Goal: Find contact information: Find contact information

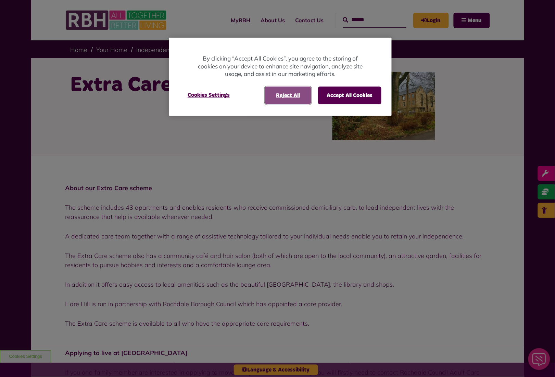
click at [297, 97] on button "Reject All" at bounding box center [288, 96] width 46 height 18
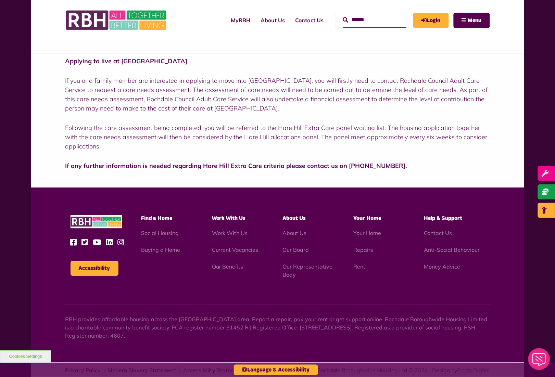
scroll to position [306, 0]
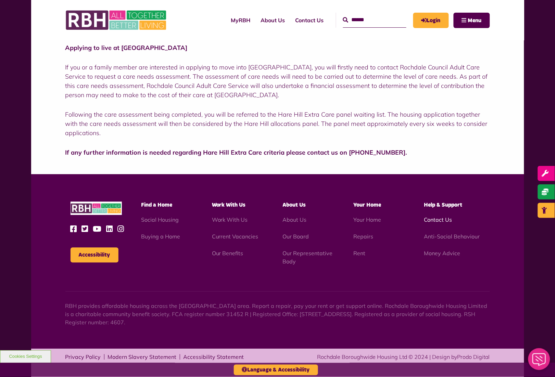
click at [438, 220] on link "Contact Us" at bounding box center [438, 220] width 28 height 7
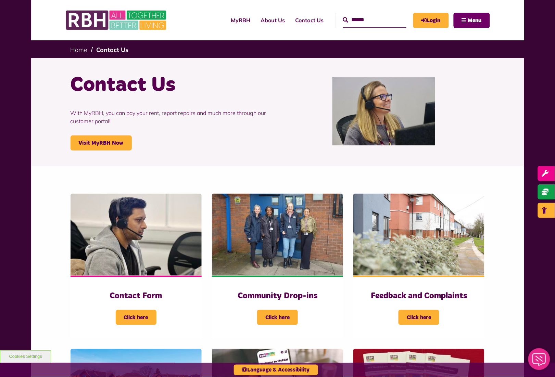
click at [474, 20] on span "Menu" at bounding box center [475, 20] width 14 height 5
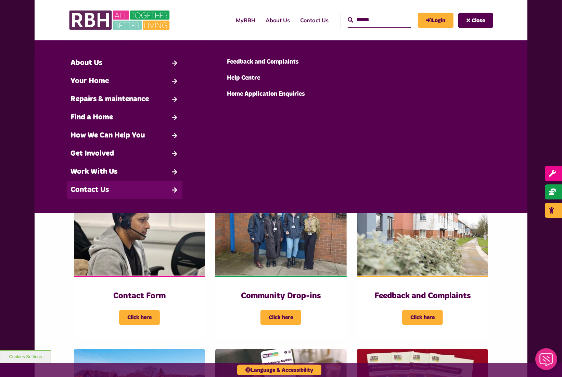
click at [96, 190] on link "Contact Us" at bounding box center [124, 190] width 115 height 18
